Goal: Check status: Check status

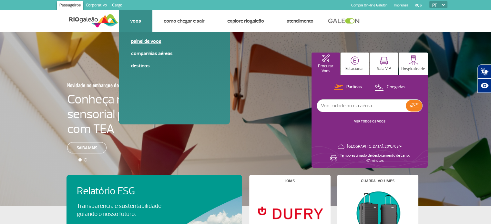
click at [137, 43] on link "Painel de voos" at bounding box center [174, 41] width 86 height 7
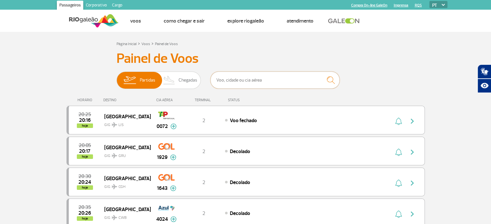
click at [237, 86] on input "text" at bounding box center [274, 80] width 129 height 17
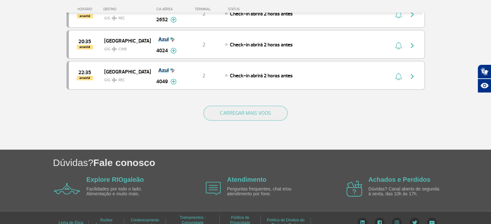
scroll to position [614, 0]
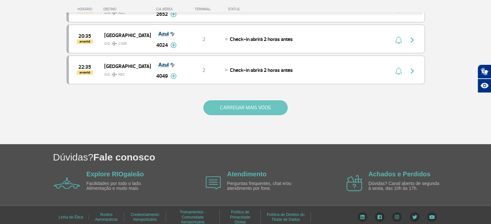
click at [275, 108] on button "CARREGAR MAIS VOOS" at bounding box center [245, 107] width 84 height 15
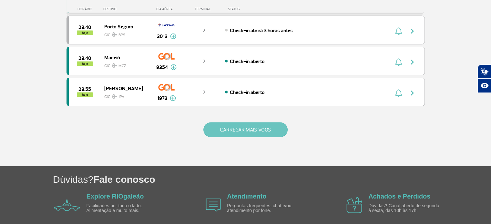
scroll to position [1259, 0]
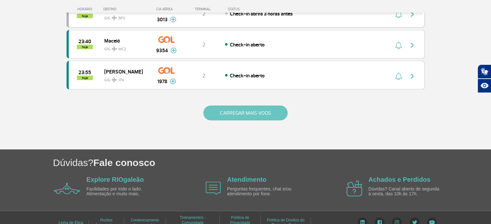
click at [254, 106] on button "CARREGAR MAIS VOOS" at bounding box center [245, 113] width 84 height 15
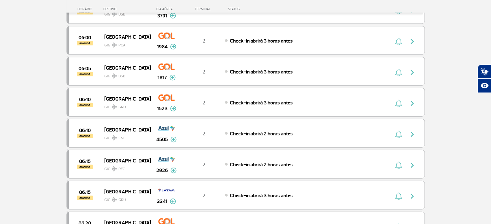
scroll to position [1807, 0]
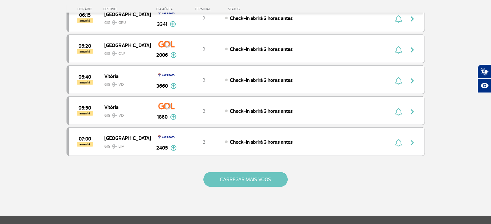
click at [244, 172] on button "CARREGAR MAIS VOOS" at bounding box center [245, 179] width 84 height 15
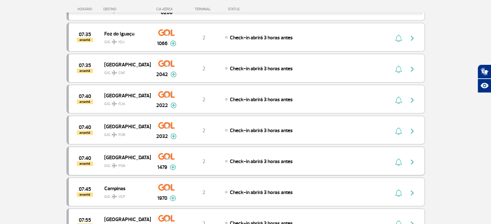
scroll to position [2388, 0]
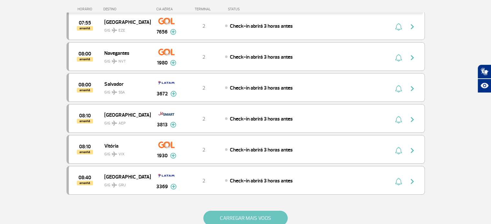
click at [245, 211] on button "CARREGAR MAIS VOOS" at bounding box center [245, 218] width 84 height 15
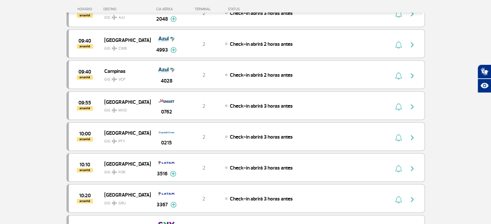
scroll to position [3001, 0]
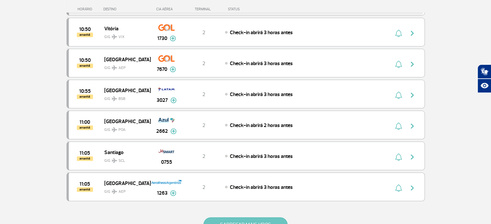
click at [250, 217] on button "CARREGAR MAIS VOOS" at bounding box center [245, 224] width 84 height 15
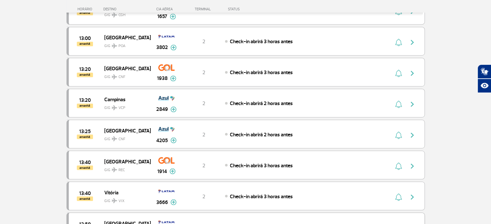
scroll to position [3712, 0]
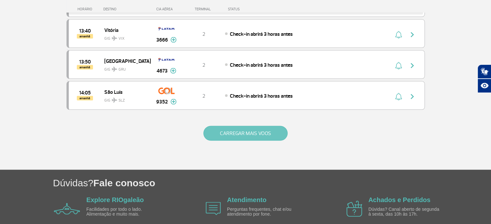
click at [257, 126] on button "CARREGAR MAIS VOOS" at bounding box center [245, 133] width 84 height 15
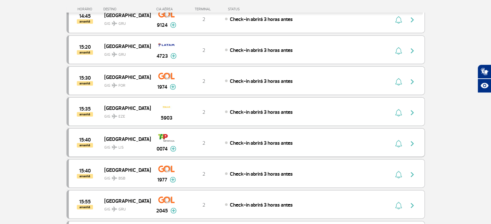
scroll to position [4261, 0]
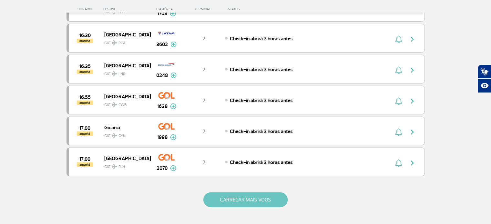
click at [234, 193] on button "CARREGAR MAIS VOOS" at bounding box center [245, 200] width 84 height 15
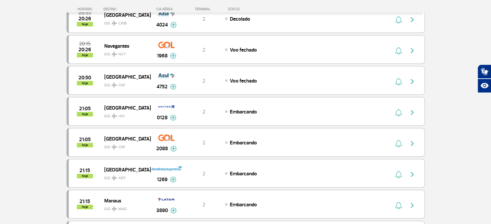
scroll to position [0, 0]
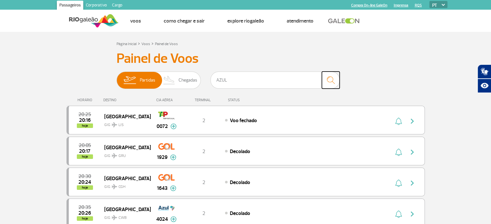
click at [328, 79] on img "submit" at bounding box center [331, 80] width 14 height 13
drag, startPoint x: 246, startPoint y: 82, endPoint x: 214, endPoint y: 82, distance: 32.6
click at [214, 82] on input "AZUL" at bounding box center [274, 80] width 129 height 17
type input "A"
type input "2846"
